Goal: Transaction & Acquisition: Purchase product/service

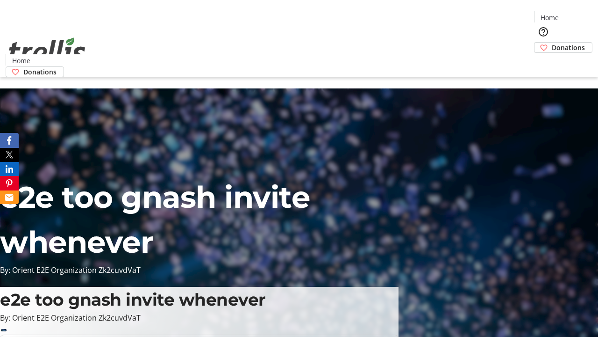
click at [552, 43] on span "Donations" at bounding box center [568, 48] width 33 height 10
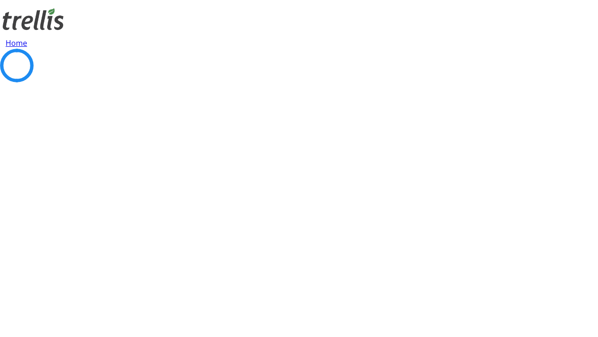
select select "CA"
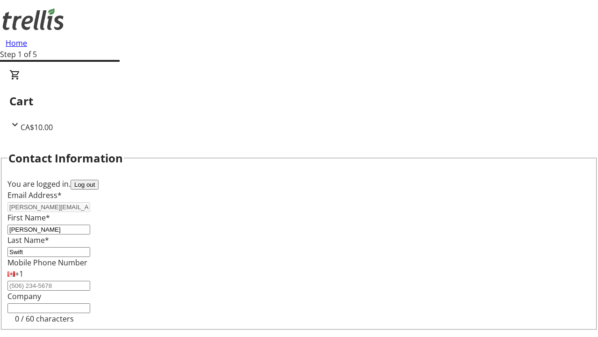
type input "[STREET_ADDRESS][PERSON_NAME]"
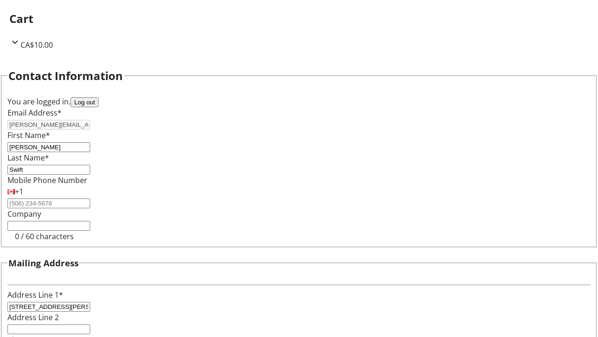
type input "Kelowna"
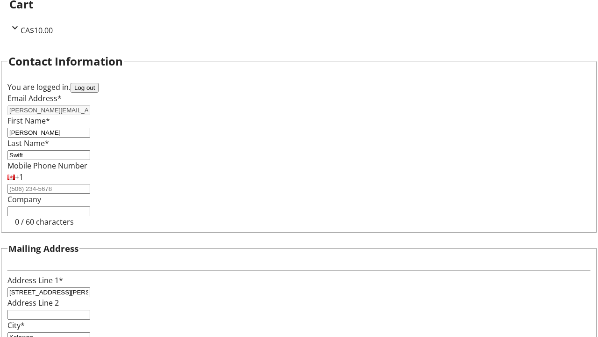
select select "BC"
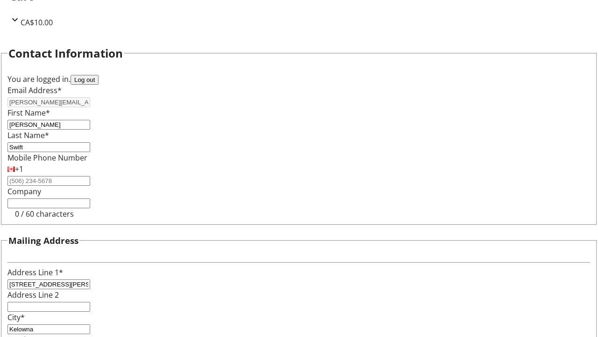
type input "Kelowna"
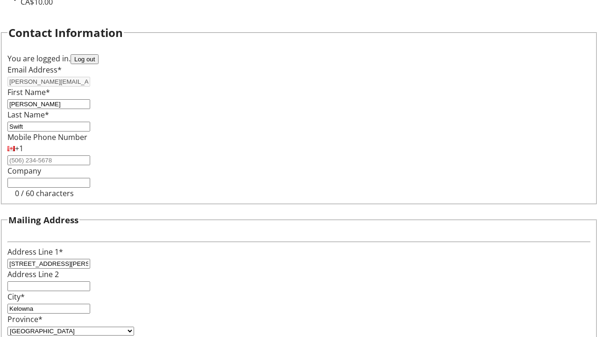
type input "V1Y 0C2"
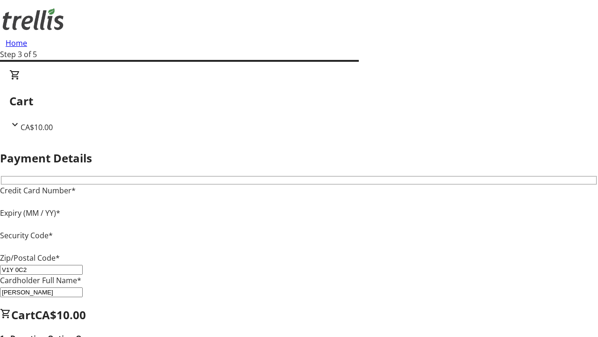
type input "V1Y 0C2"
